Goal: Find specific page/section: Find specific page/section

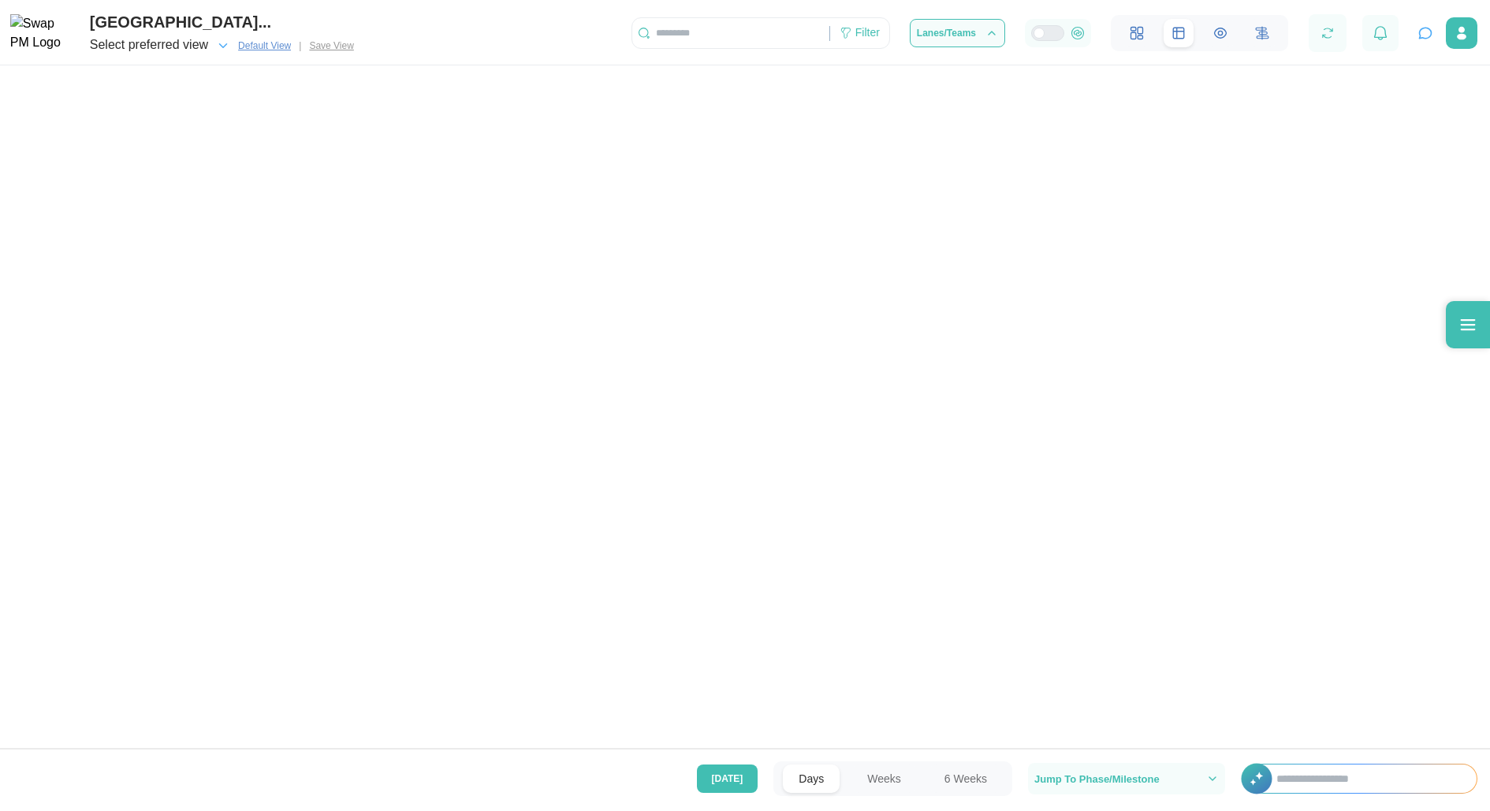
scroll to position [0, 84571]
